Goal: Task Accomplishment & Management: Use online tool/utility

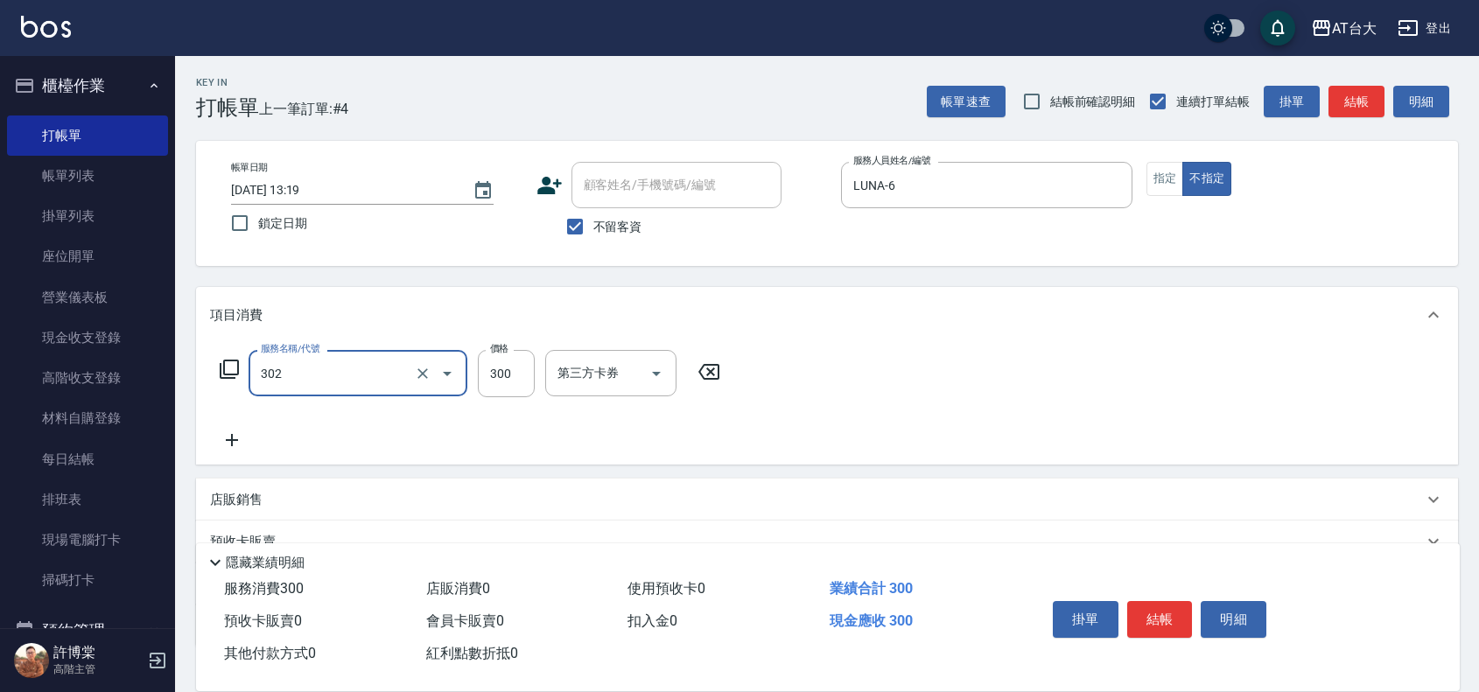
type input "剪髮(302)"
type input "250"
click at [1167, 613] on button "結帳" at bounding box center [1160, 619] width 66 height 37
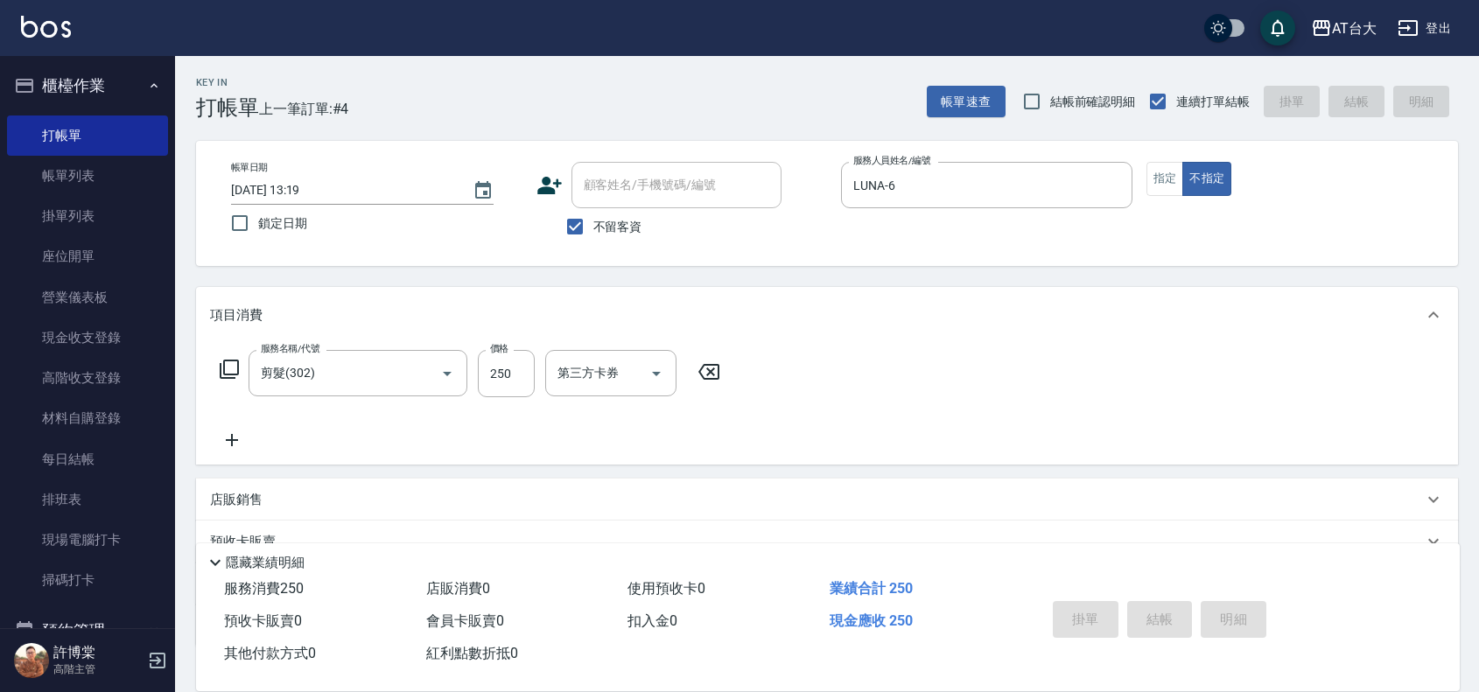
type input "[DATE] 13:49"
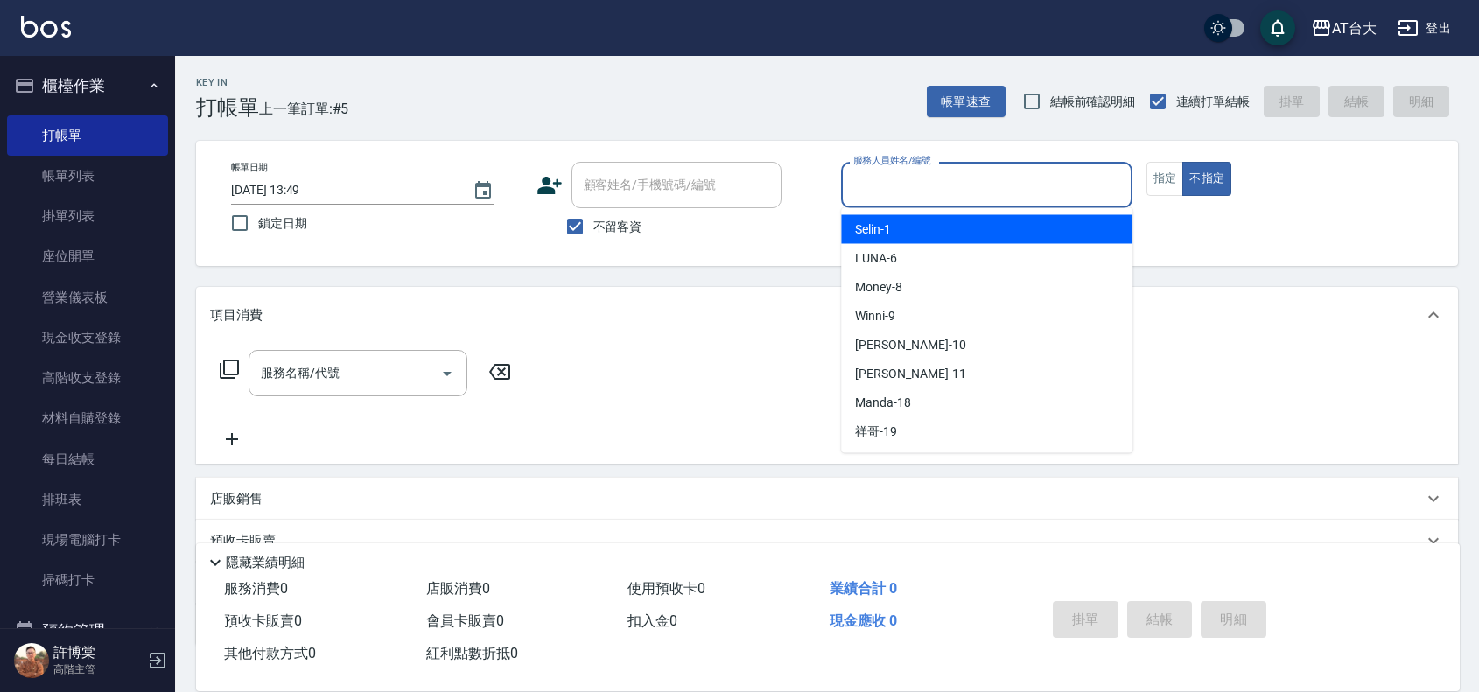
click at [974, 182] on input "服務人員姓名/編號" at bounding box center [987, 185] width 276 height 31
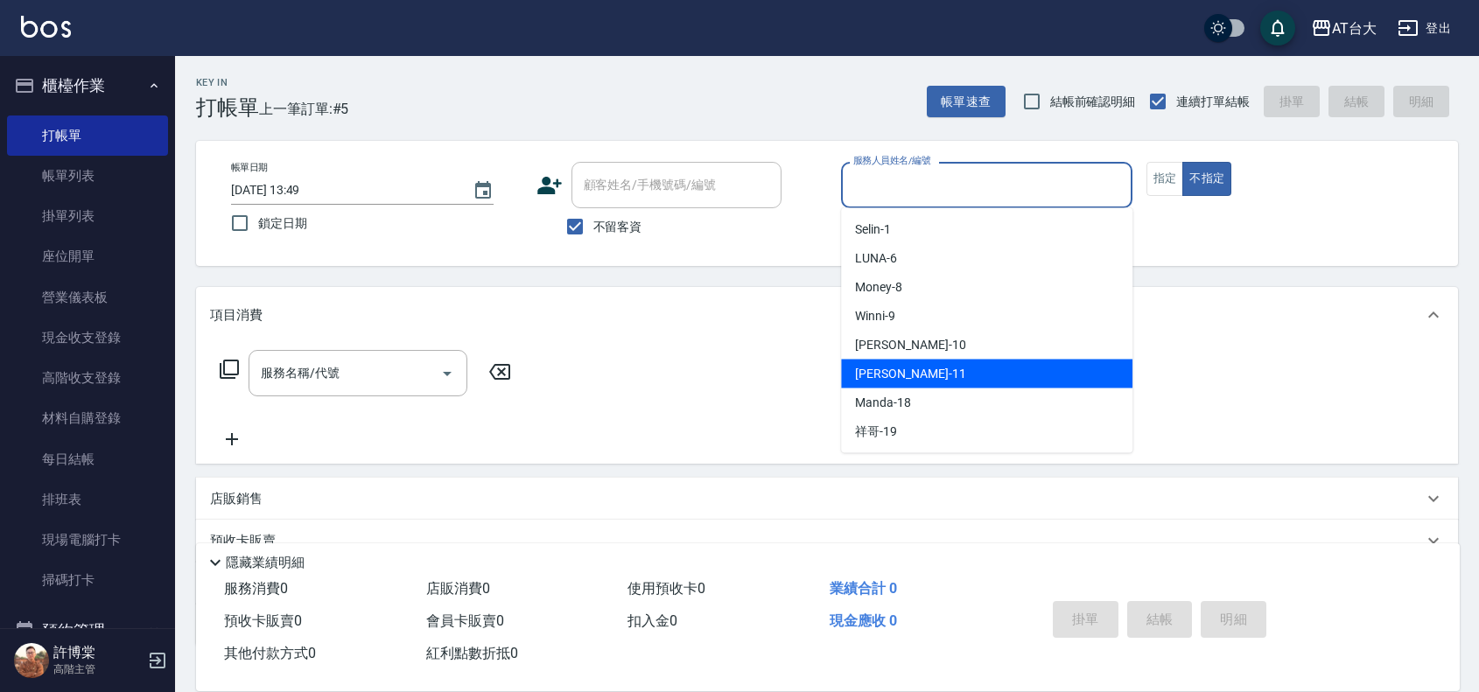
click at [943, 370] on div "[PERSON_NAME] -11" at bounding box center [987, 374] width 292 height 29
type input "[PERSON_NAME]-11"
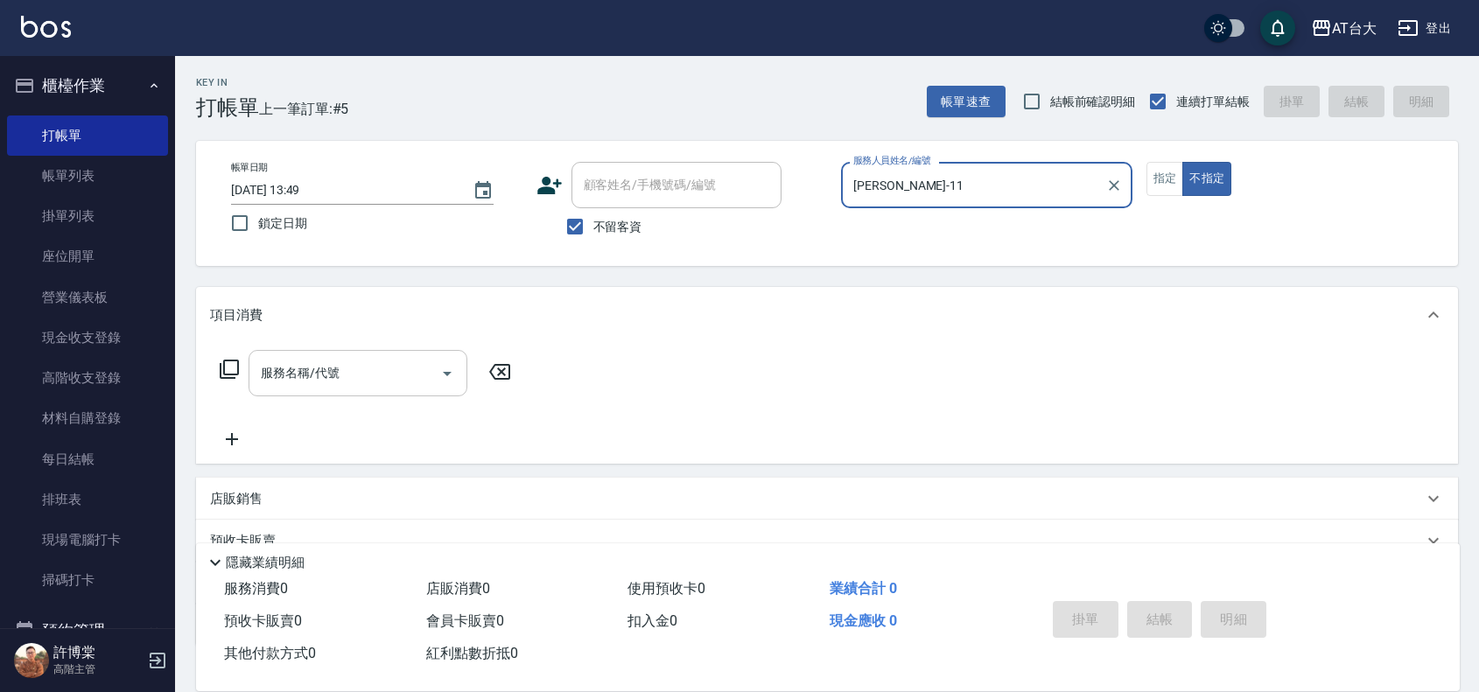
click at [303, 364] on div "服務名稱/代號 服務名稱/代號" at bounding box center [358, 373] width 219 height 46
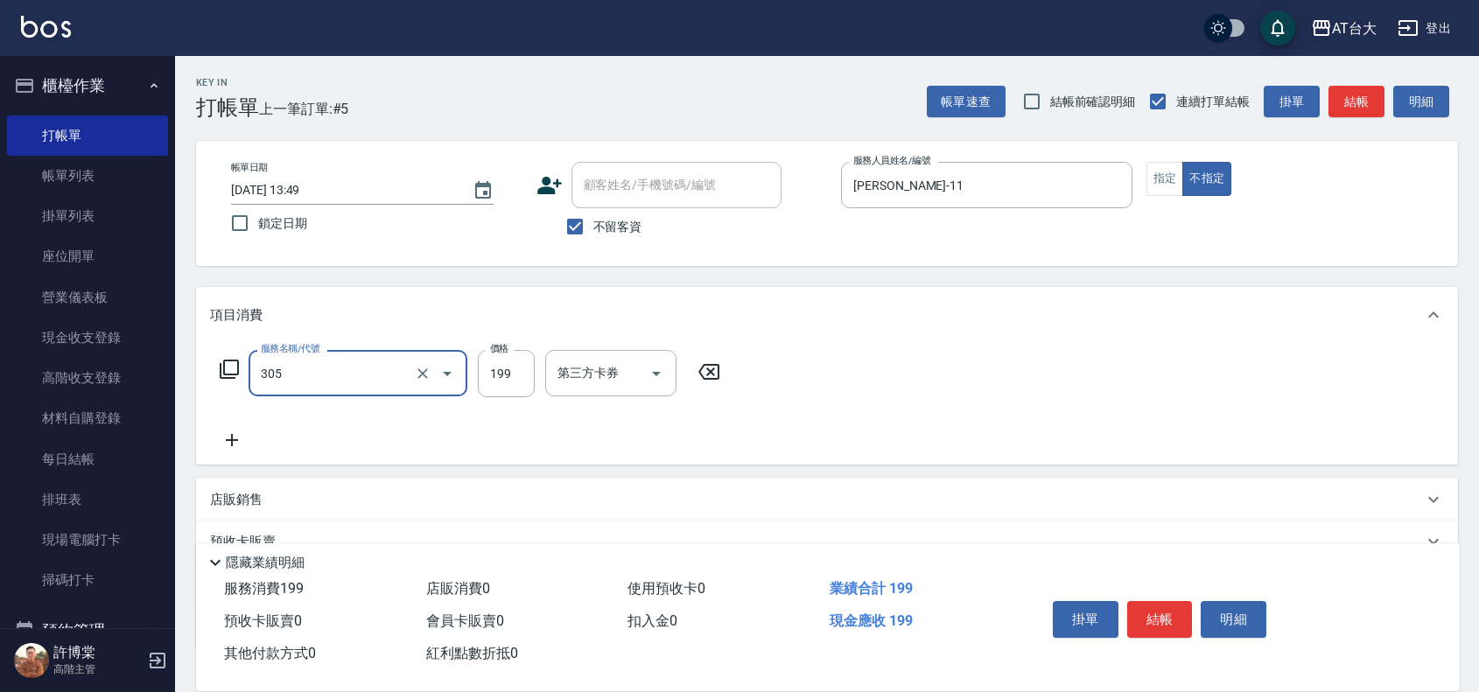
type input "剪髮(305)"
type input "250"
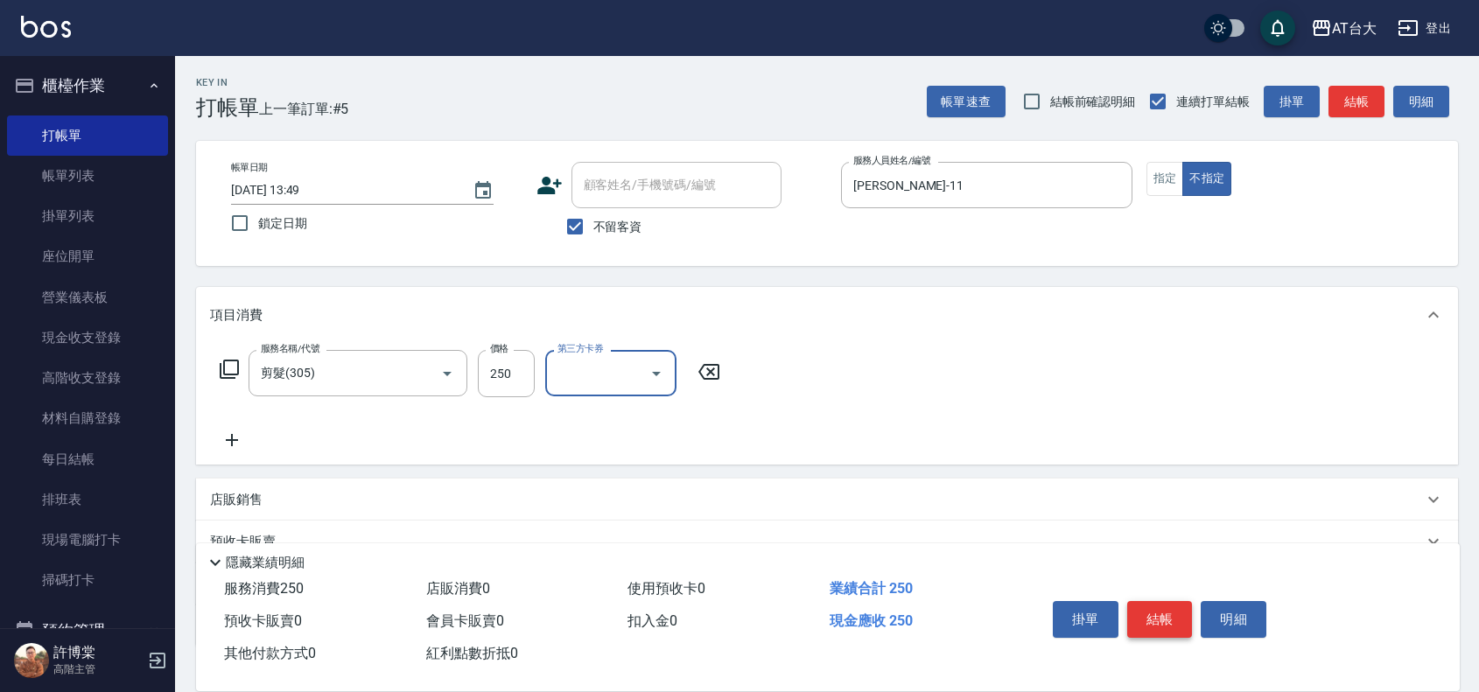
click at [1158, 614] on button "結帳" at bounding box center [1160, 619] width 66 height 37
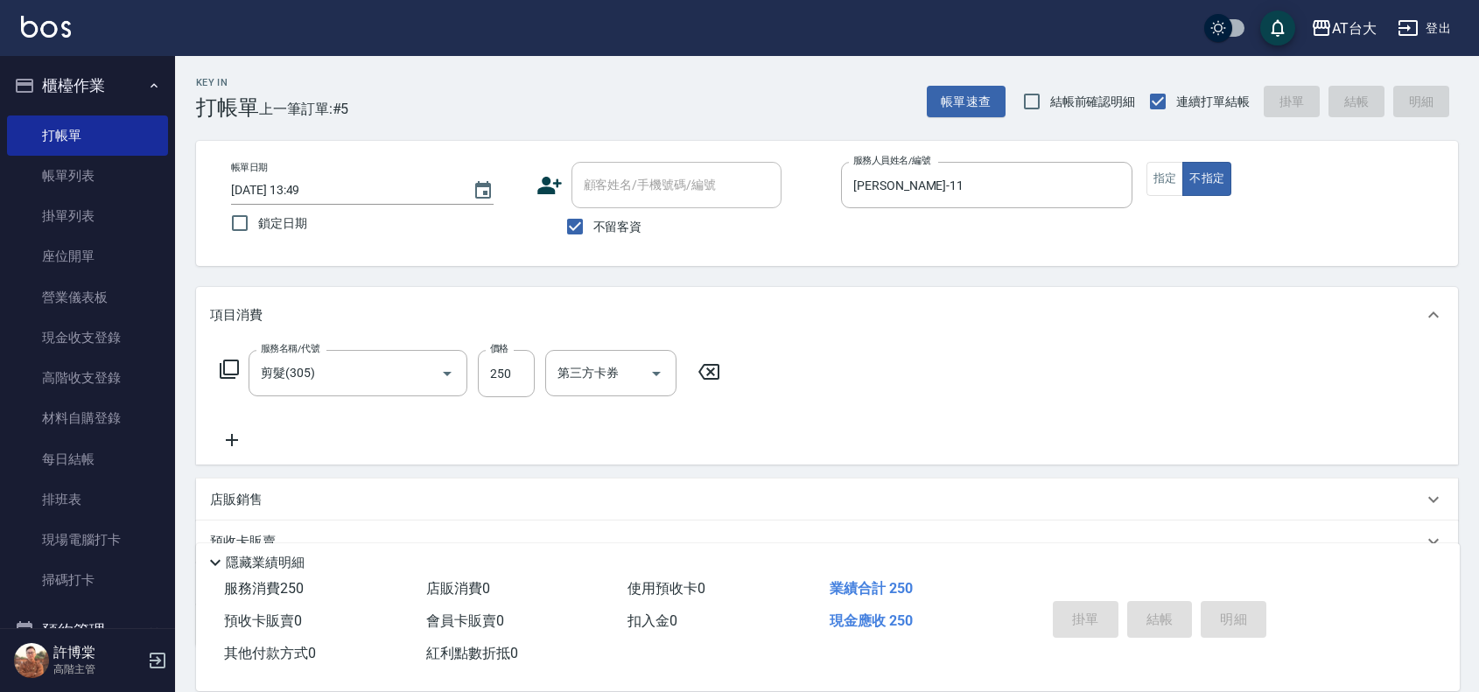
type input "[DATE] 14:13"
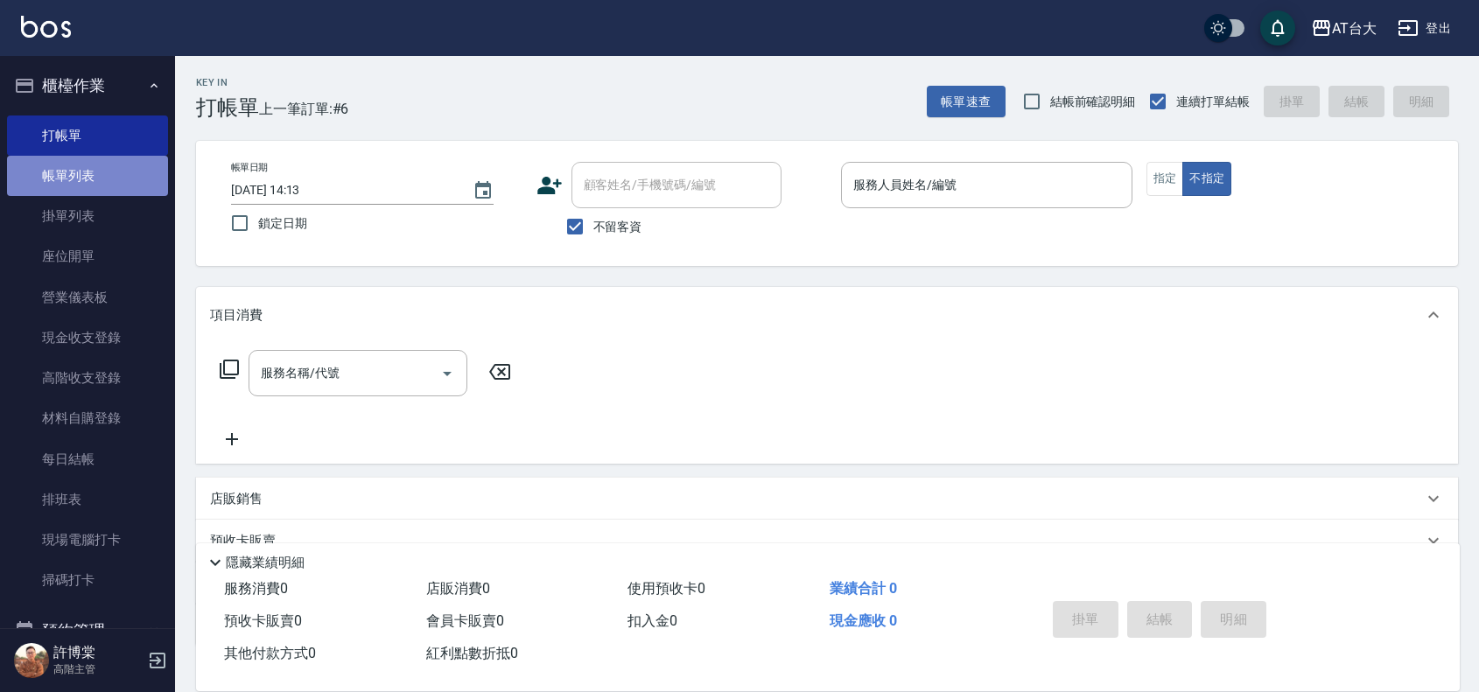
click at [116, 180] on link "帳單列表" at bounding box center [87, 176] width 161 height 40
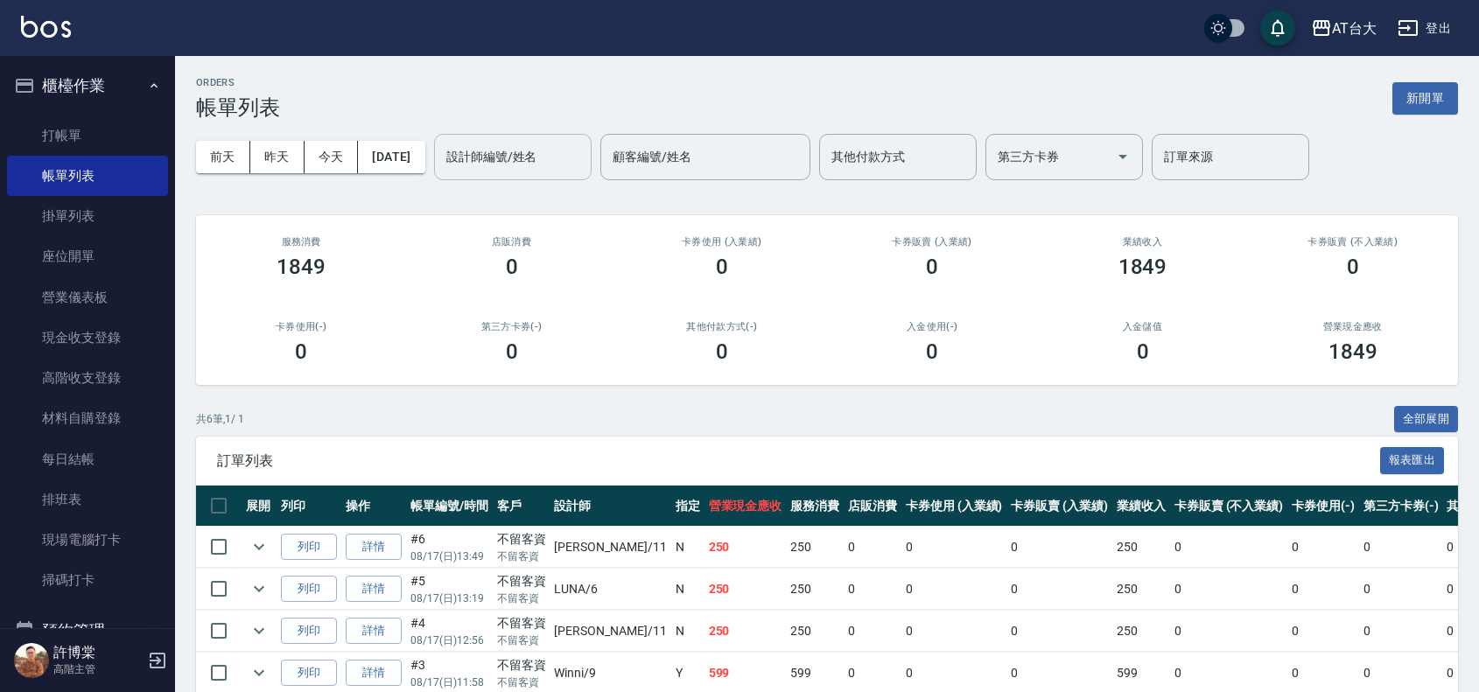
click at [495, 153] on input "設計師編號/姓名" at bounding box center [513, 157] width 142 height 31
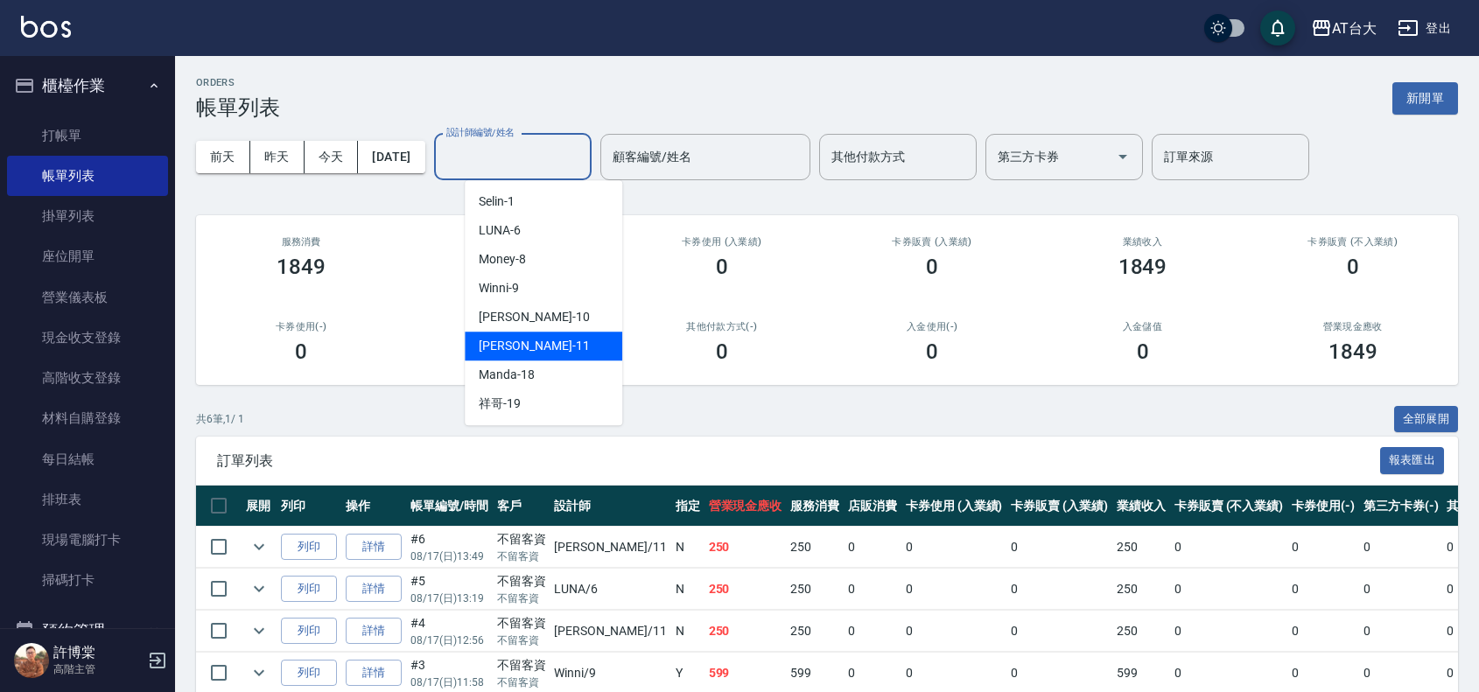
click at [544, 335] on div "[PERSON_NAME] -11" at bounding box center [544, 346] width 158 height 29
type input "[PERSON_NAME]-11"
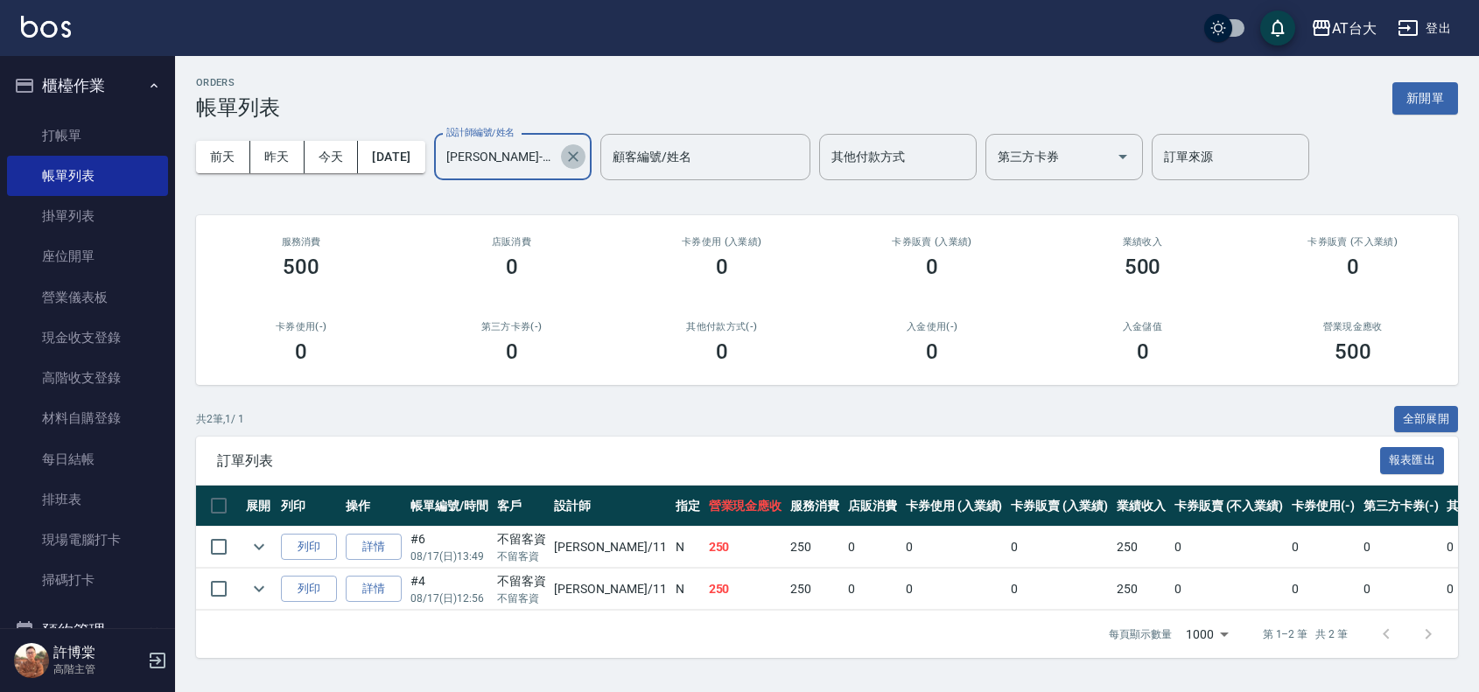
click at [586, 156] on button "Clear" at bounding box center [573, 156] width 25 height 25
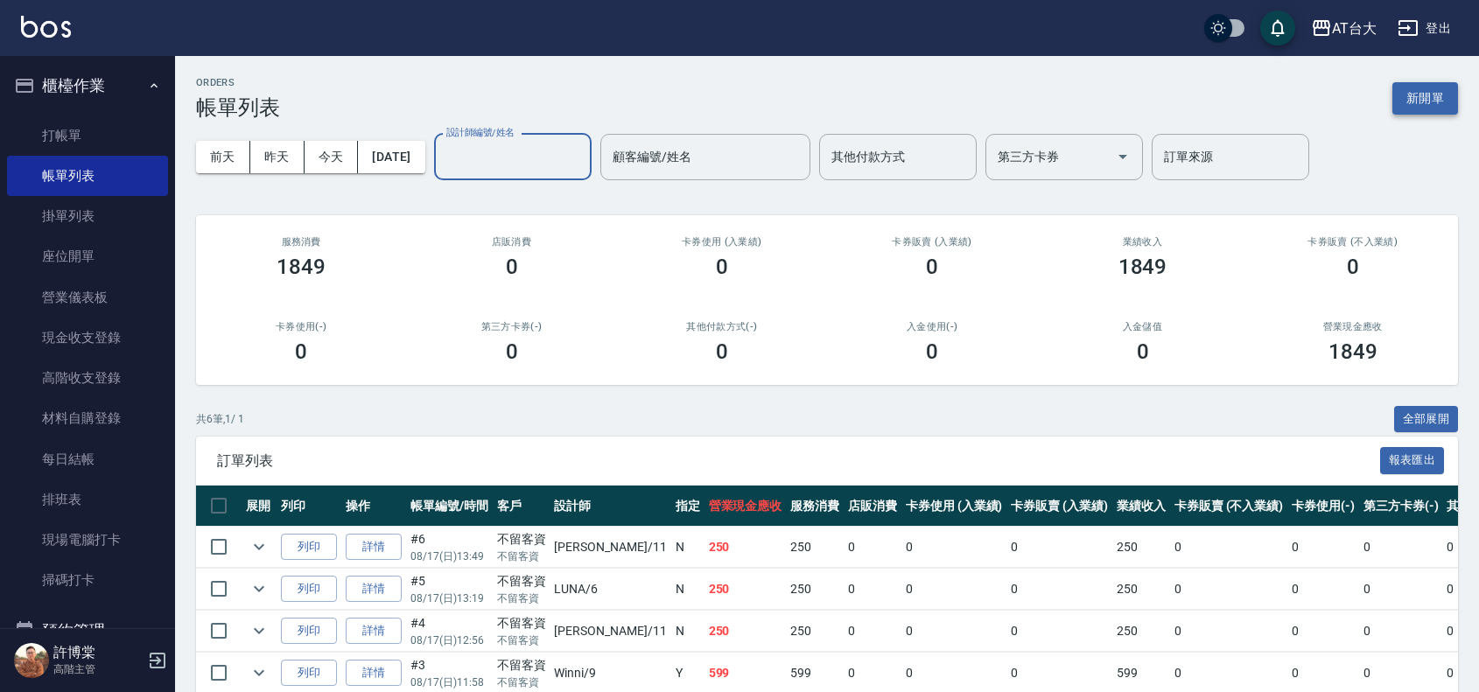
click at [1403, 90] on button "新開單" at bounding box center [1426, 98] width 66 height 32
